Goal: Navigation & Orientation: Find specific page/section

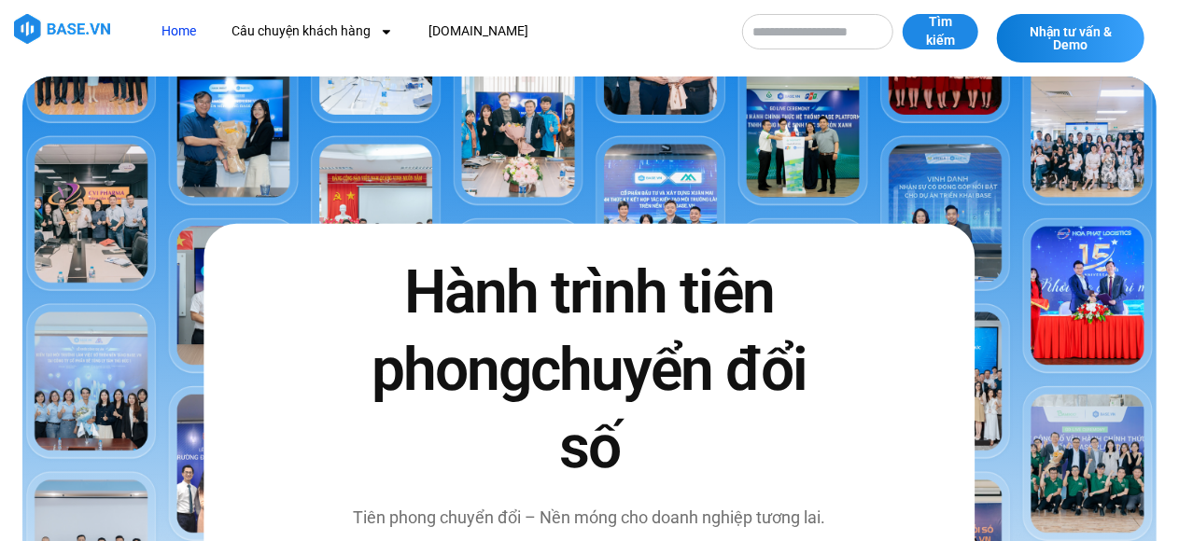
click at [171, 28] on link "Home" at bounding box center [178, 31] width 63 height 35
click at [49, 22] on img at bounding box center [62, 29] width 96 height 30
